Goal: Task Accomplishment & Management: Use online tool/utility

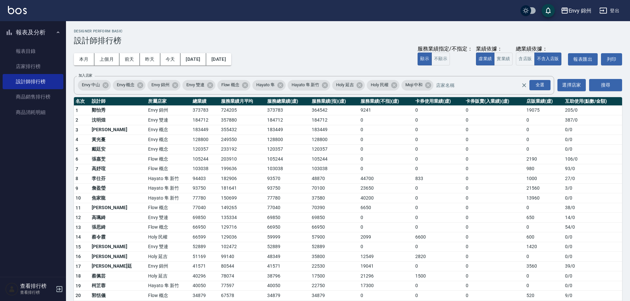
click at [40, 33] on button "報表及分析" at bounding box center [33, 32] width 61 height 17
click at [613, 9] on button "登出" at bounding box center [609, 11] width 25 height 12
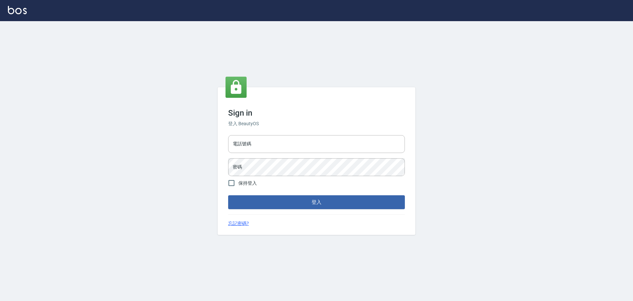
type input "9990001234567"
click at [276, 144] on input "9990001234567" at bounding box center [316, 144] width 177 height 18
type input "25153595"
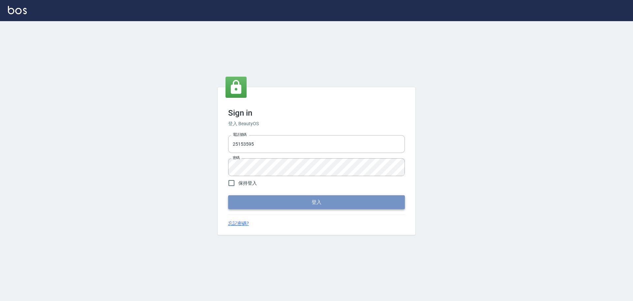
click at [303, 202] on button "登入" at bounding box center [316, 202] width 177 height 14
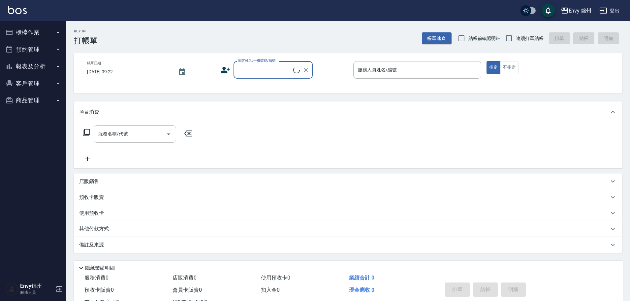
click at [14, 31] on button "櫃檯作業" at bounding box center [33, 32] width 61 height 17
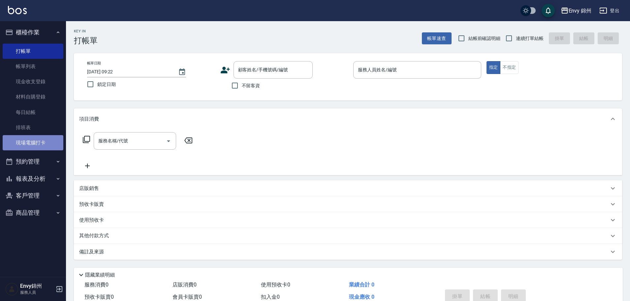
click at [46, 147] on link "現場電腦打卡" at bounding box center [33, 142] width 61 height 15
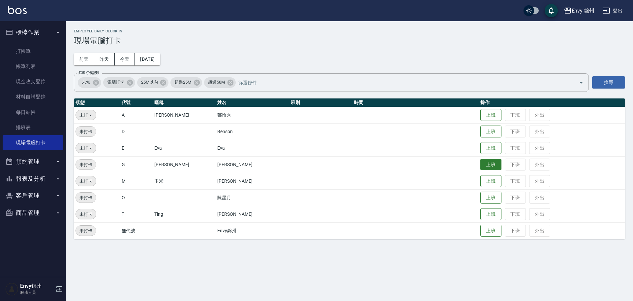
click at [481, 168] on button "上班" at bounding box center [491, 165] width 21 height 12
